Goal: Task Accomplishment & Management: Manage account settings

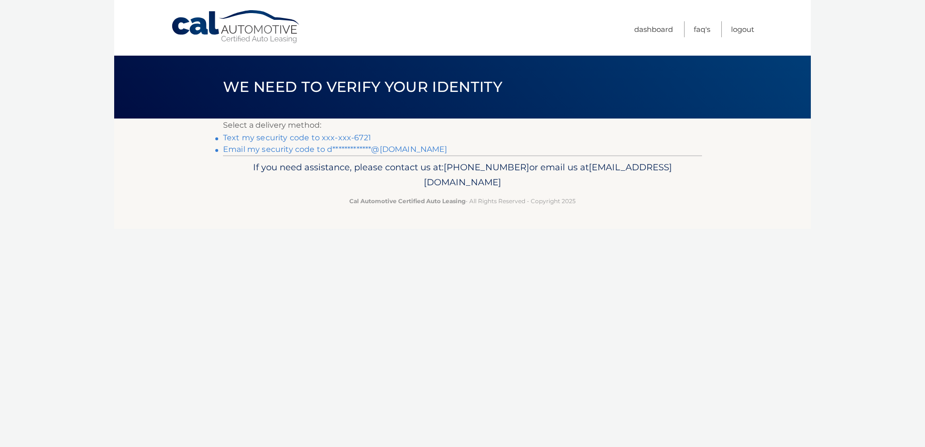
click at [333, 137] on link "Text my security code to xxx-xxx-6721" at bounding box center [297, 137] width 148 height 9
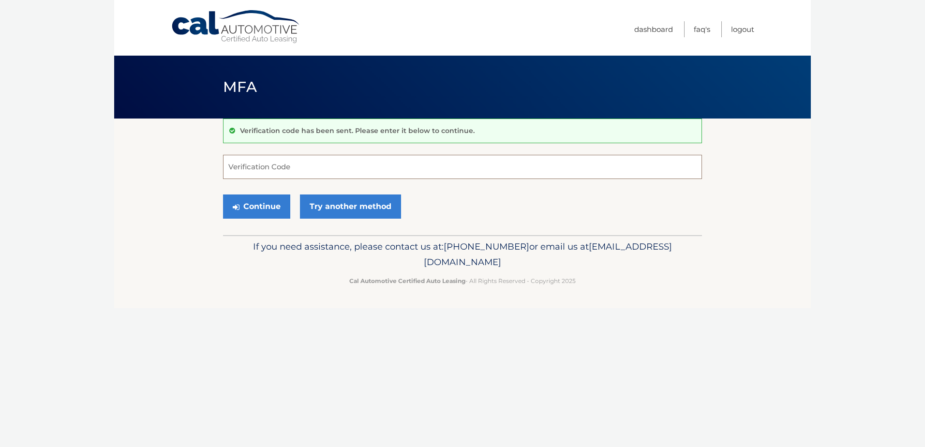
click at [335, 169] on input "Verification Code" at bounding box center [462, 167] width 479 height 24
type input "381476"
click at [265, 208] on button "Continue" at bounding box center [256, 206] width 67 height 24
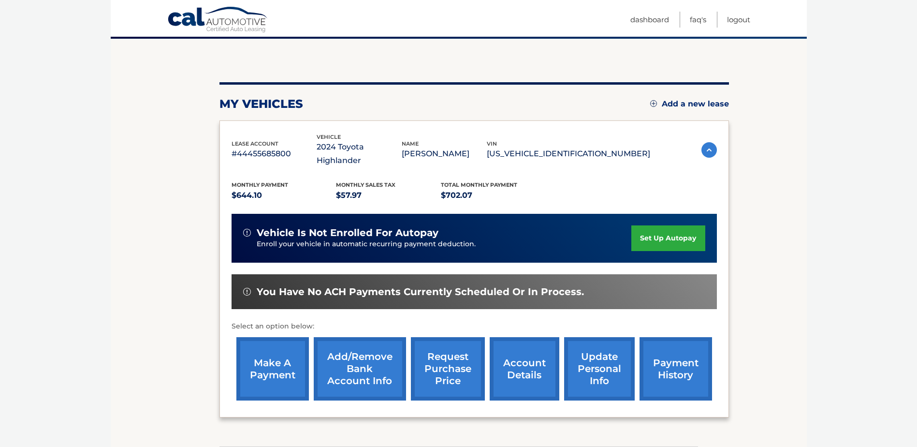
scroll to position [97, 0]
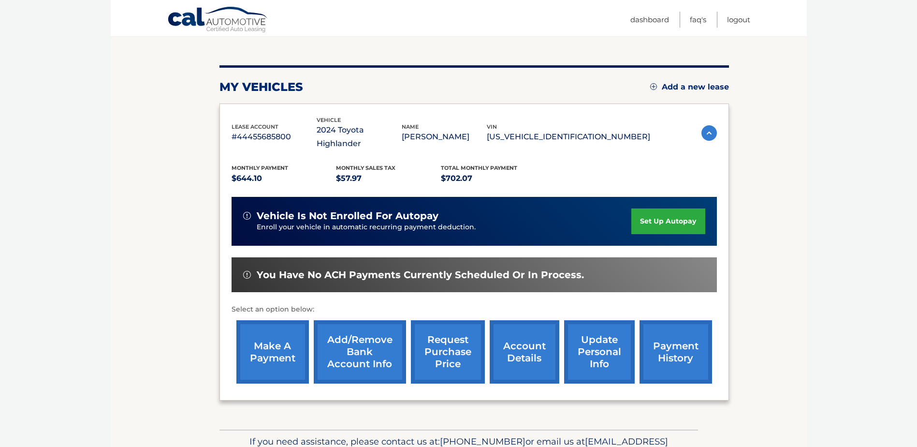
click at [659, 214] on link "set up autopay" at bounding box center [669, 221] width 74 height 26
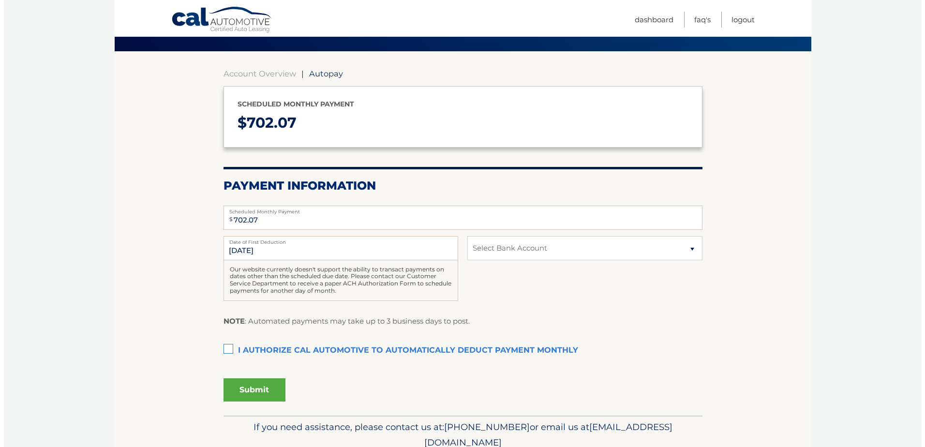
scroll to position [97, 0]
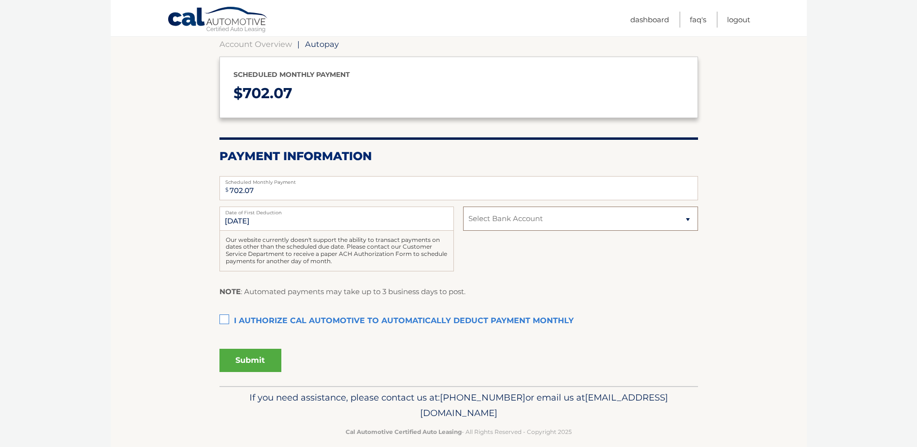
click at [533, 221] on select "Select Bank Account Checking CAPITAL ONE N.A. *****9397 Checking PNCBANK, NATIO…" at bounding box center [580, 219] width 235 height 24
select select "NjVlOTFhNzEtNDczZC00MDkxLTk2OTItNzY1NTA0MmYxMzYx"
click at [463, 207] on select "Select Bank Account Checking CAPITAL ONE N.A. *****9397 Checking PNCBANK, NATIO…" at bounding box center [580, 219] width 235 height 24
click at [230, 311] on label "I authorize cal automotive to automatically deduct payment monthly This checkbo…" at bounding box center [459, 320] width 479 height 19
click at [0, 0] on input "I authorize cal automotive to automatically deduct payment monthly This checkbo…" at bounding box center [0, 0] width 0 height 0
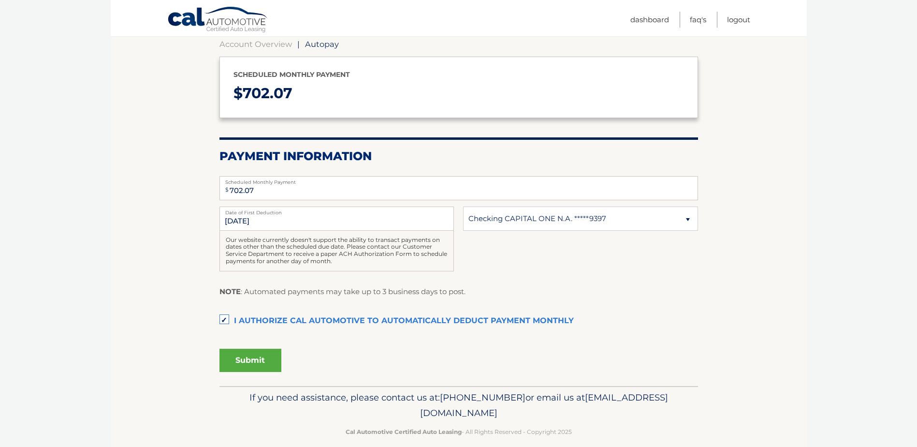
click at [255, 364] on button "Submit" at bounding box center [251, 360] width 62 height 23
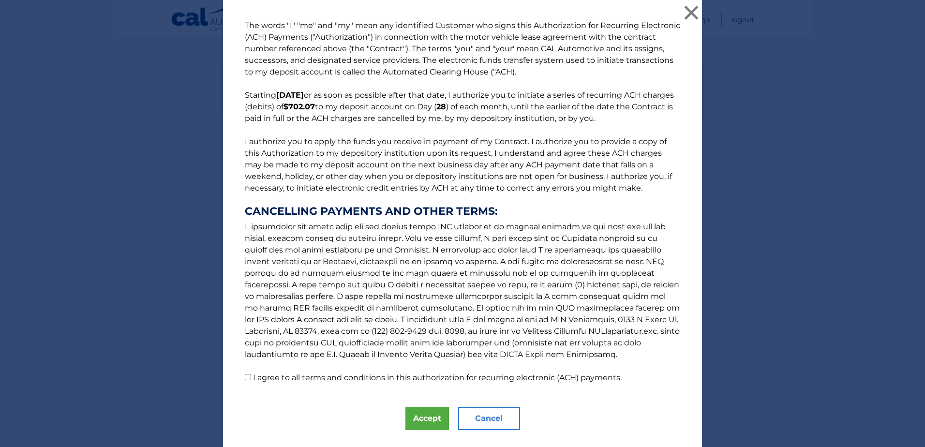
click at [299, 375] on label "I agree to all terms and conditions in this authorization for recurring electro…" at bounding box center [437, 377] width 369 height 9
click at [251, 375] on input "I agree to all terms and conditions in this authorization for recurring electro…" at bounding box center [248, 377] width 6 height 6
checkbox input "true"
click at [423, 419] on button "Accept" at bounding box center [427, 418] width 44 height 23
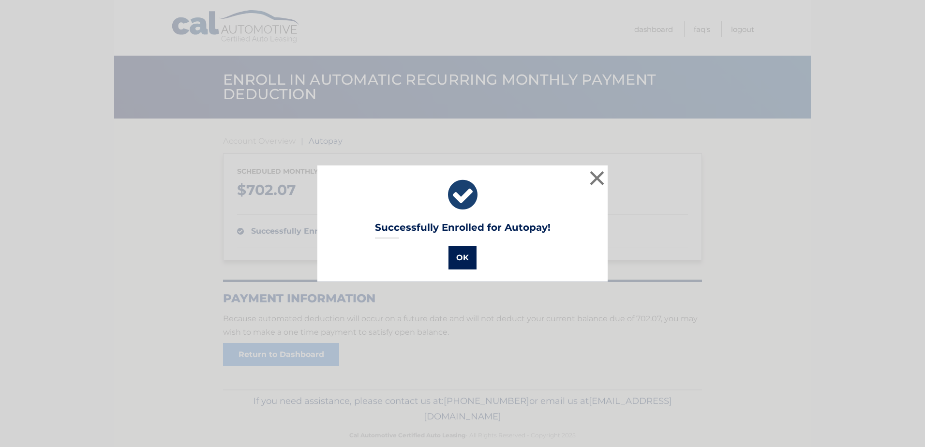
click at [461, 259] on button "OK" at bounding box center [462, 257] width 28 height 23
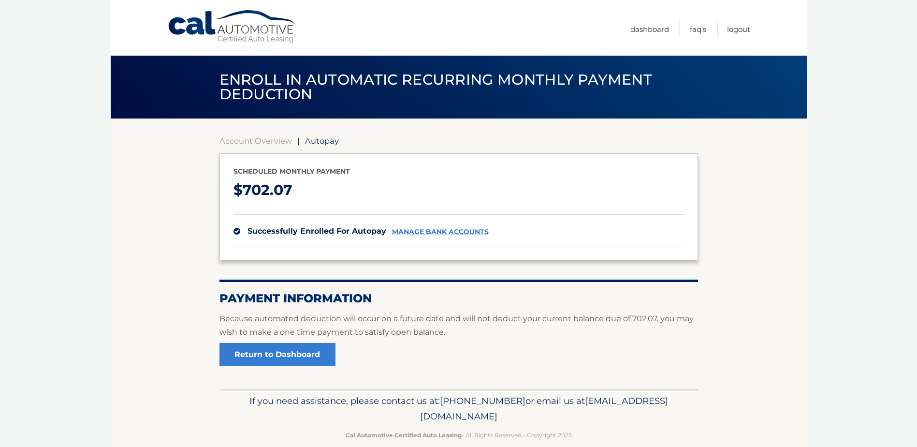
click at [196, 26] on link "Cal Automotive" at bounding box center [232, 27] width 131 height 34
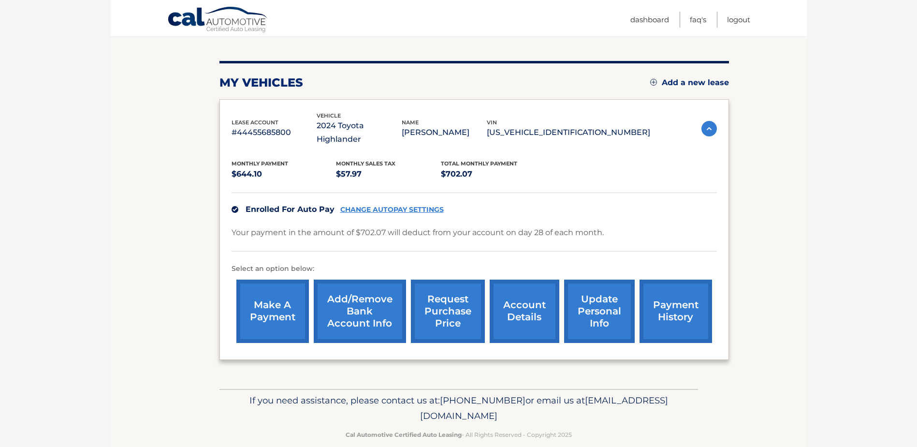
scroll to position [103, 0]
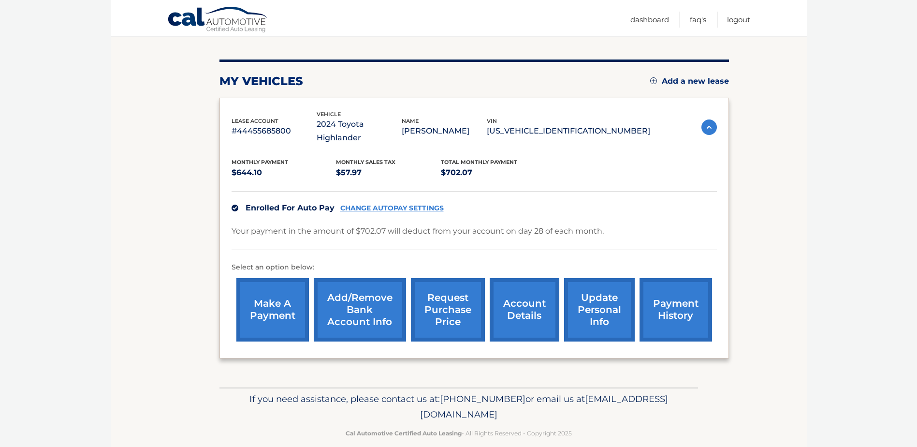
click at [534, 309] on link "account details" at bounding box center [525, 309] width 70 height 63
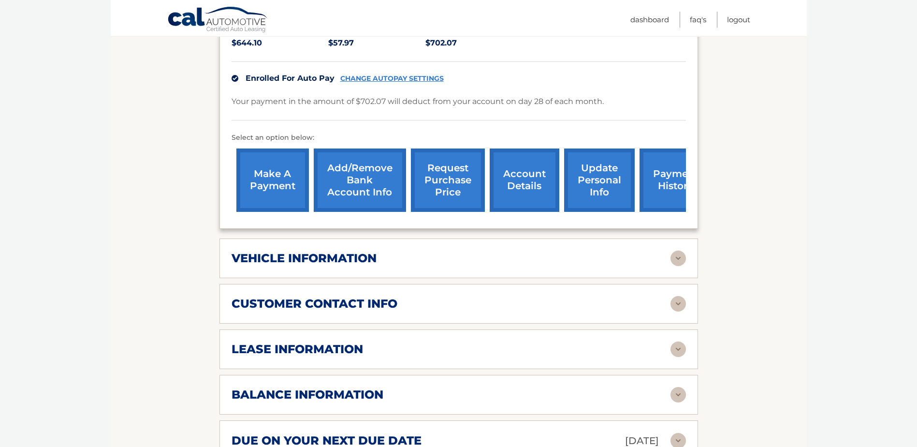
scroll to position [290, 0]
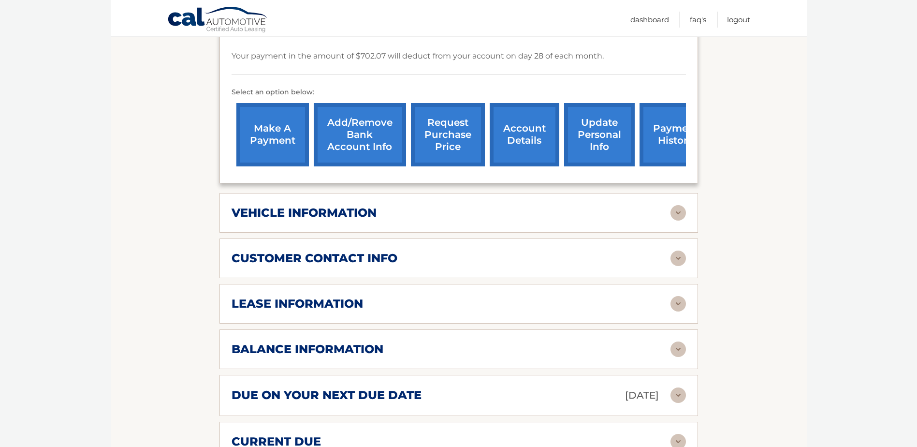
click at [678, 296] on img at bounding box center [678, 303] width 15 height 15
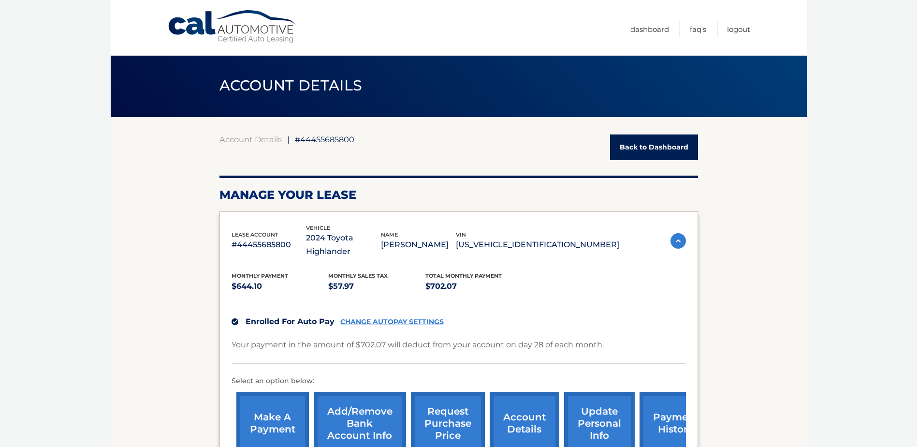
scroll to position [0, 0]
